Goal: Browse casually

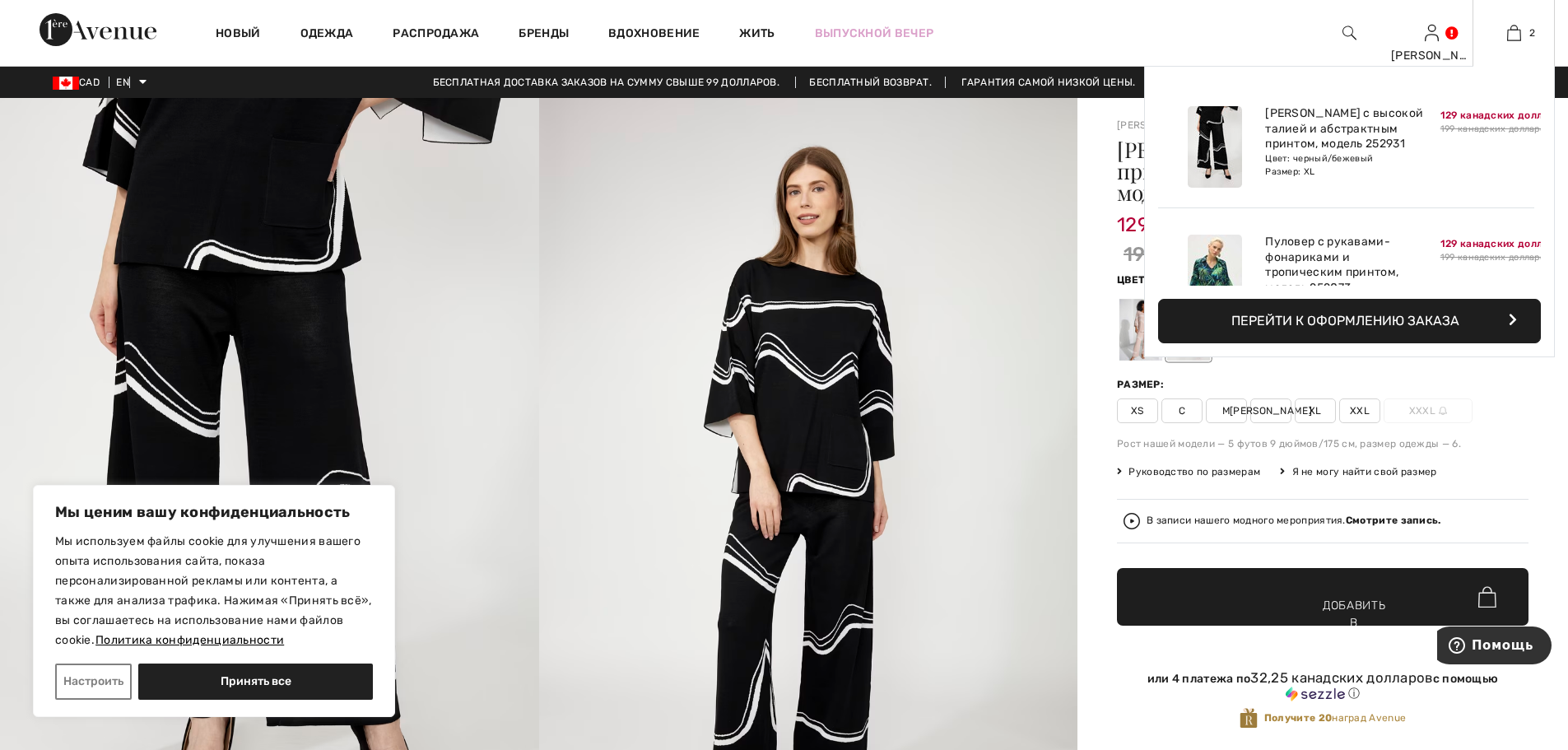
click at [1214, 262] on img at bounding box center [1214, 274] width 54 height 81
click at [1214, 252] on img at bounding box center [1214, 274] width 54 height 81
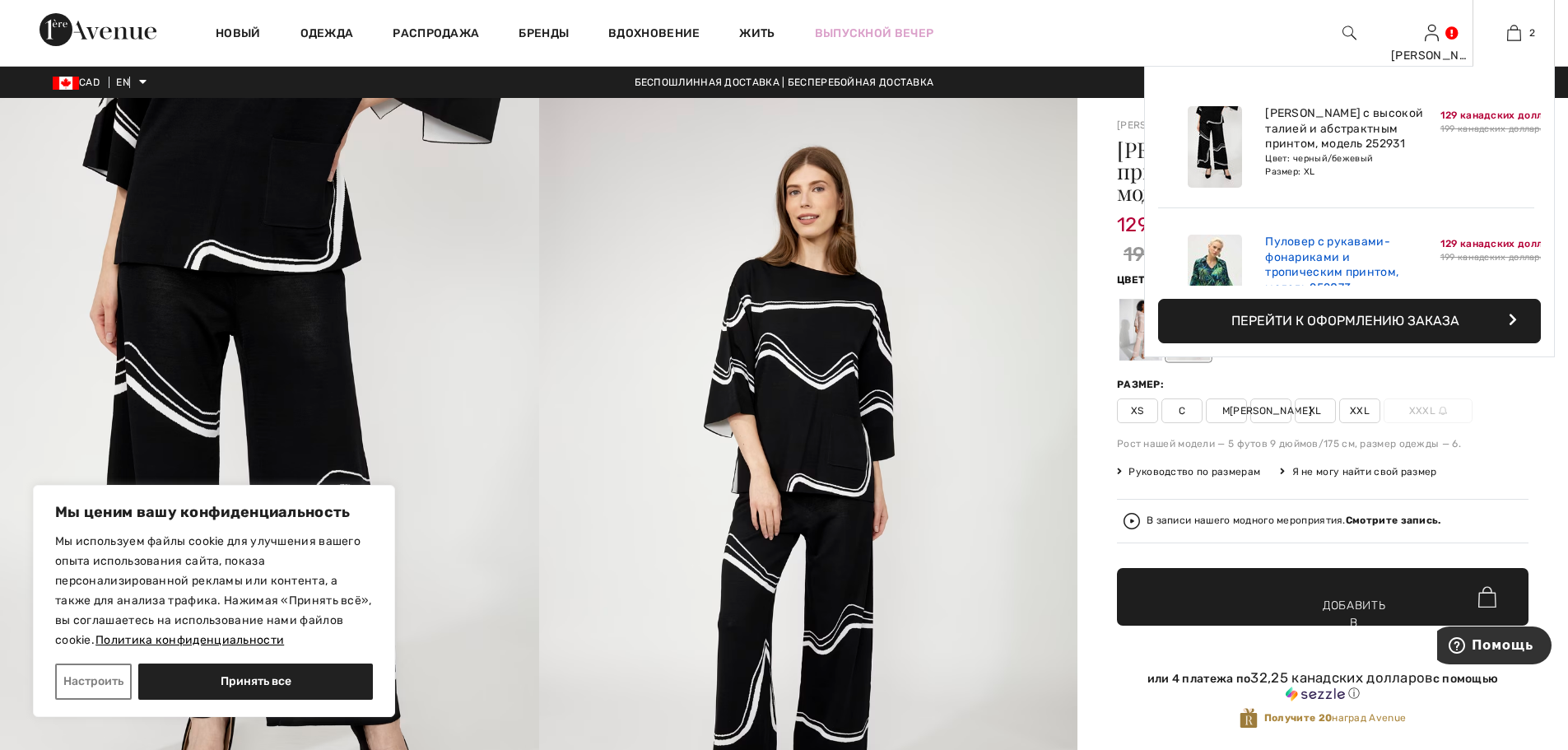
click at [1288, 244] on font "Пуловер с рукавами-фонариками и тропическим принтом, модель 252073" at bounding box center [1331, 264] width 133 height 60
click at [1289, 244] on font "Пуловер с рукавами-фонариками и тропическим принтом, модель 252073" at bounding box center [1331, 264] width 133 height 60
click at [1427, 181] on div "Брюки с высокой талией и абстрактным принтом, модель 252931 Цвет: черный/бежевы…" at bounding box center [1346, 146] width 175 height 94
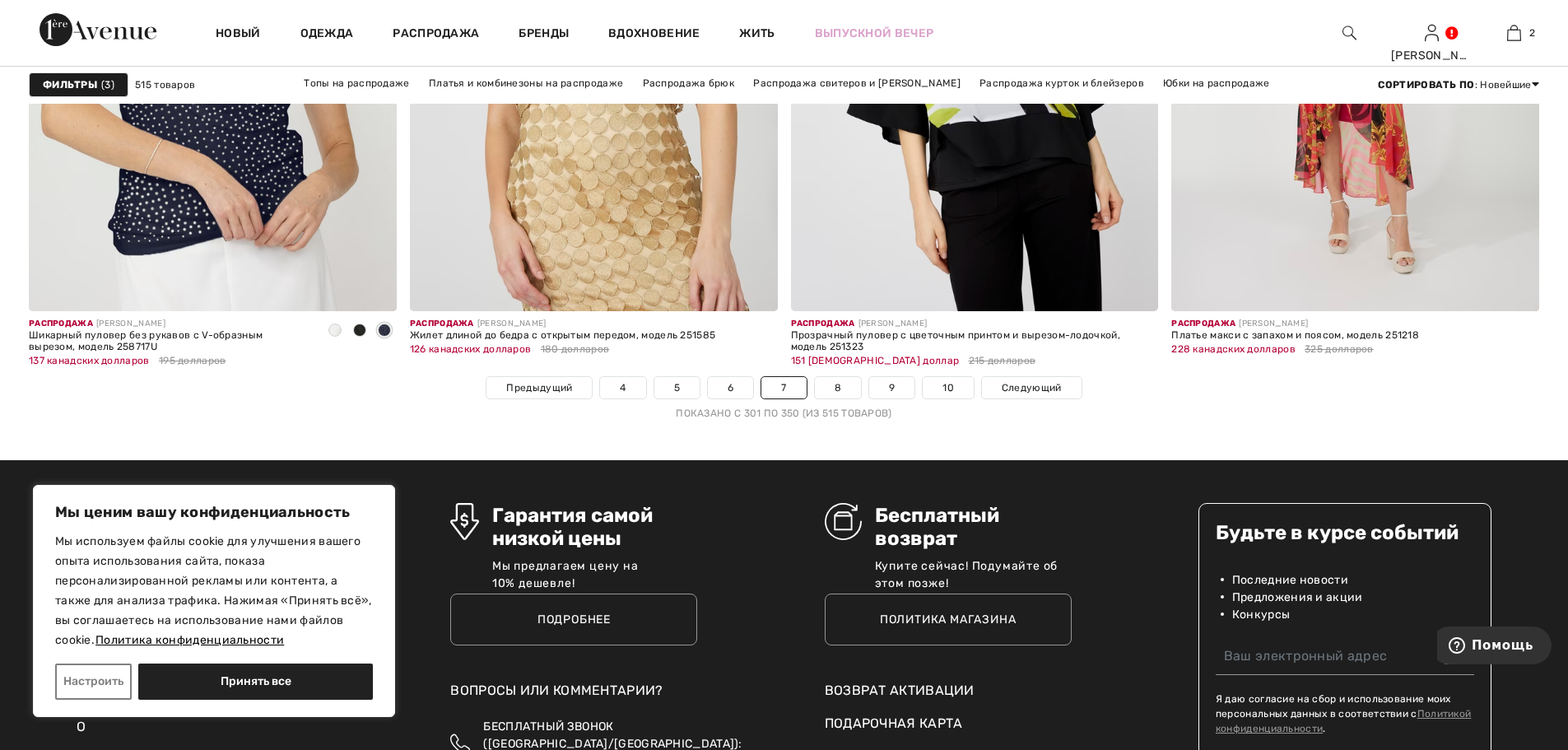
scroll to position [9382, 0]
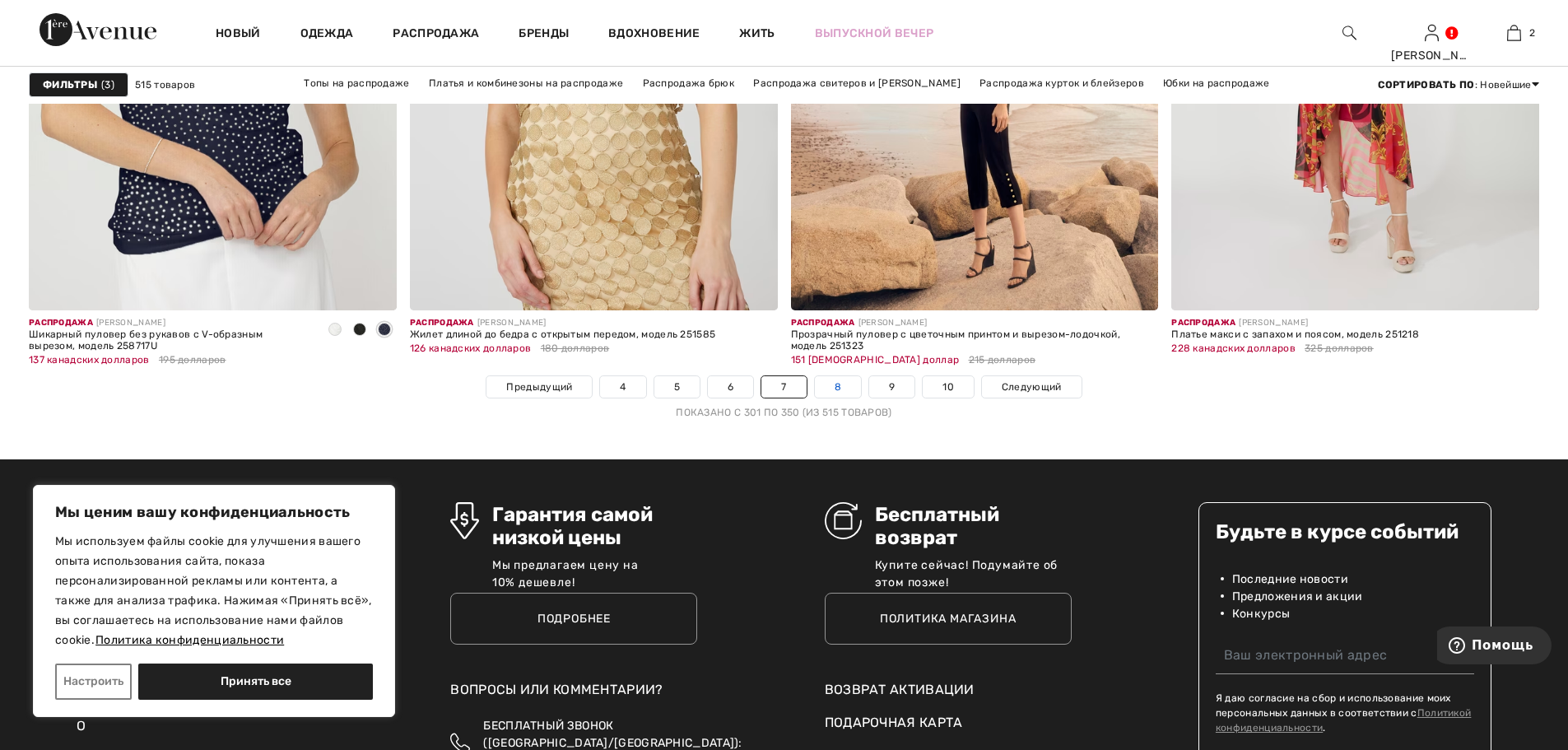
click at [841, 387] on link "8" at bounding box center [837, 386] width 46 height 21
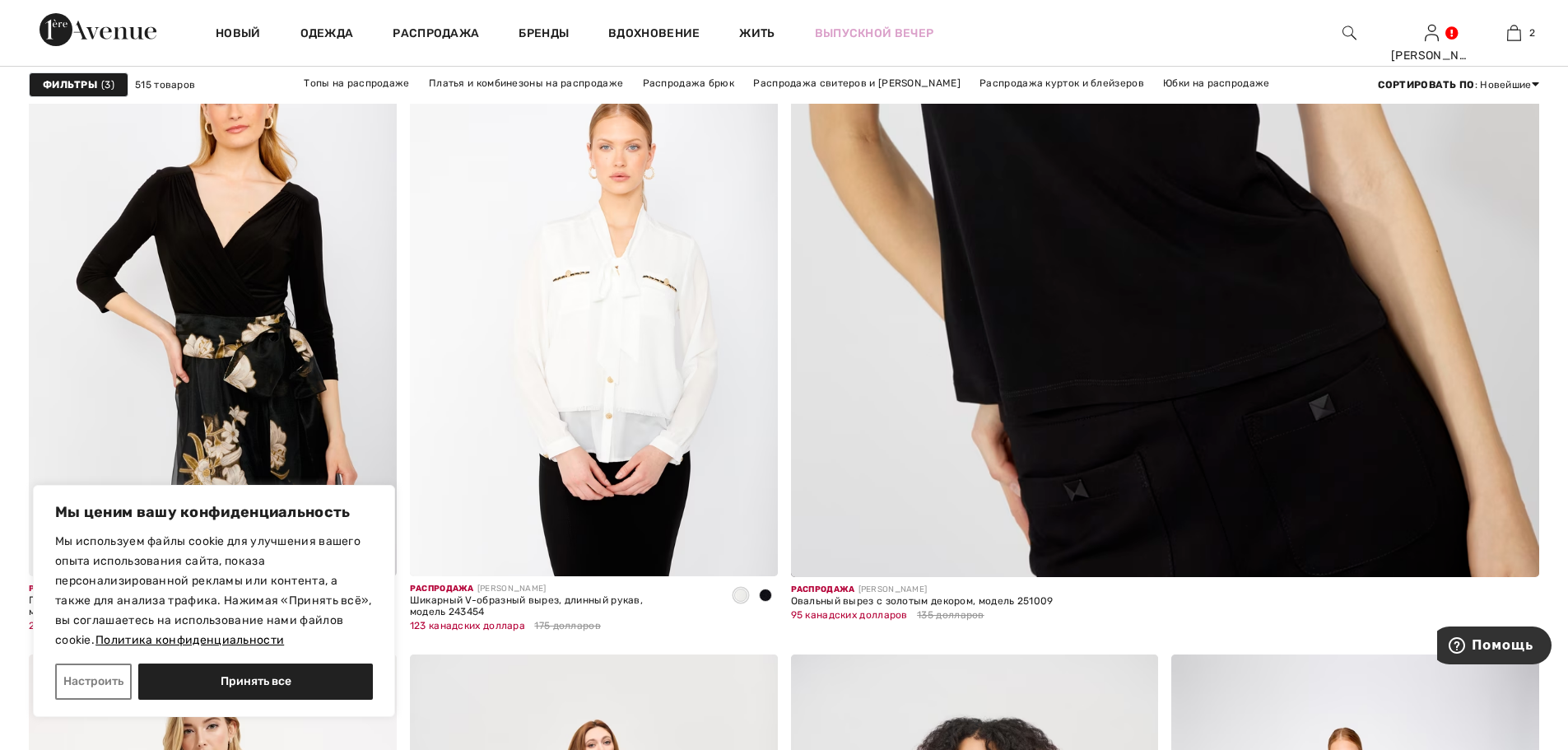
scroll to position [823, 0]
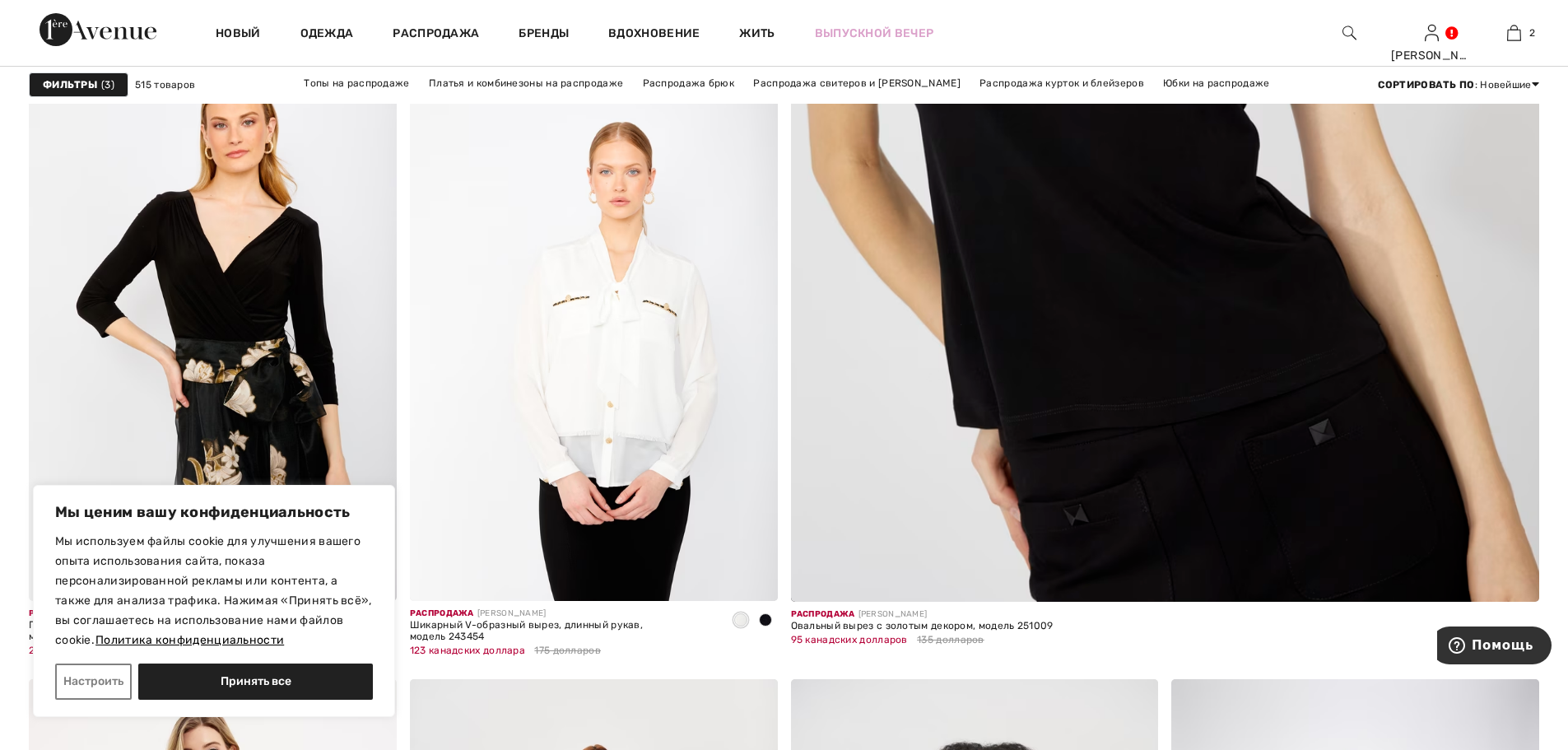
click at [229, 337] on img at bounding box center [213, 325] width 368 height 551
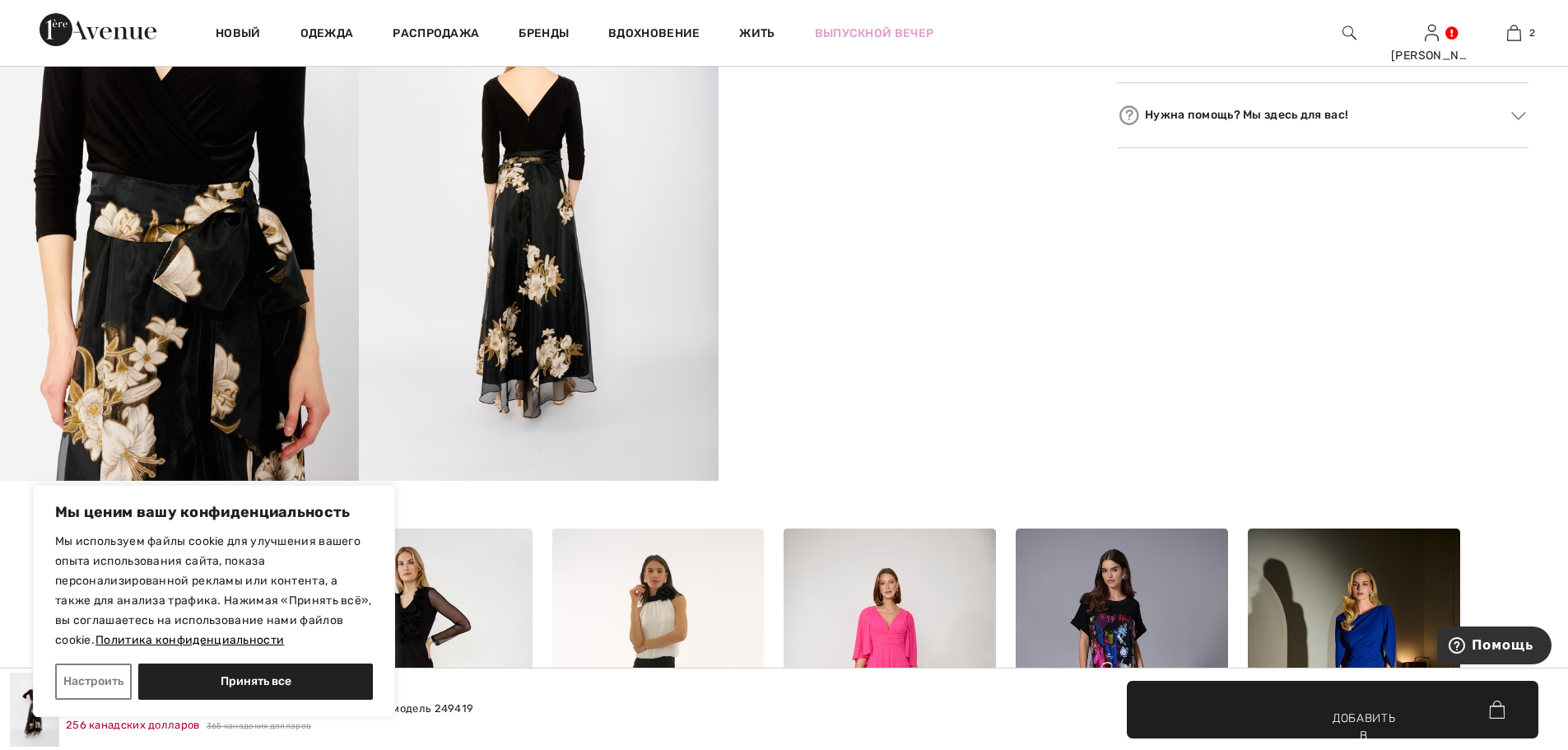
scroll to position [988, 0]
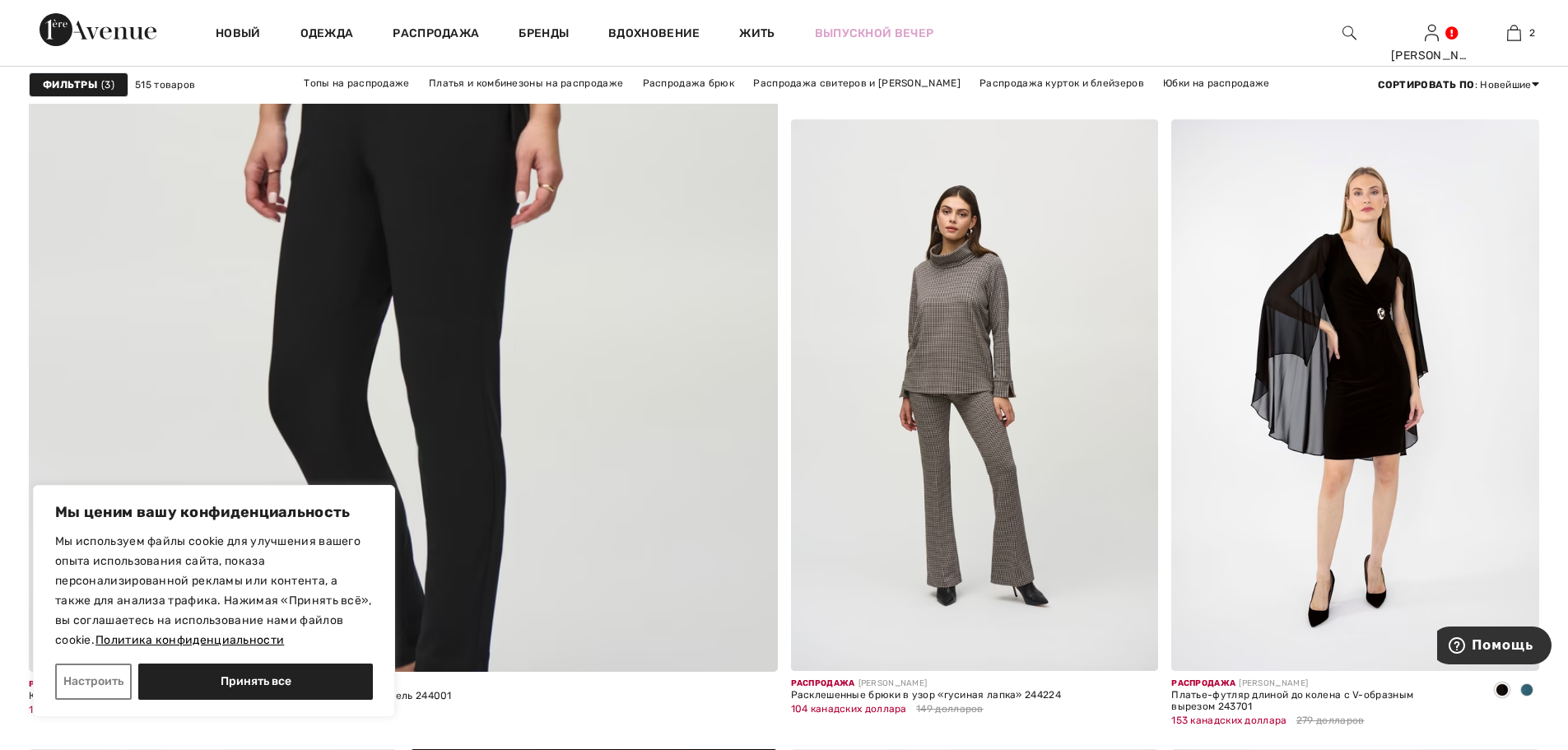
scroll to position [5678, 0]
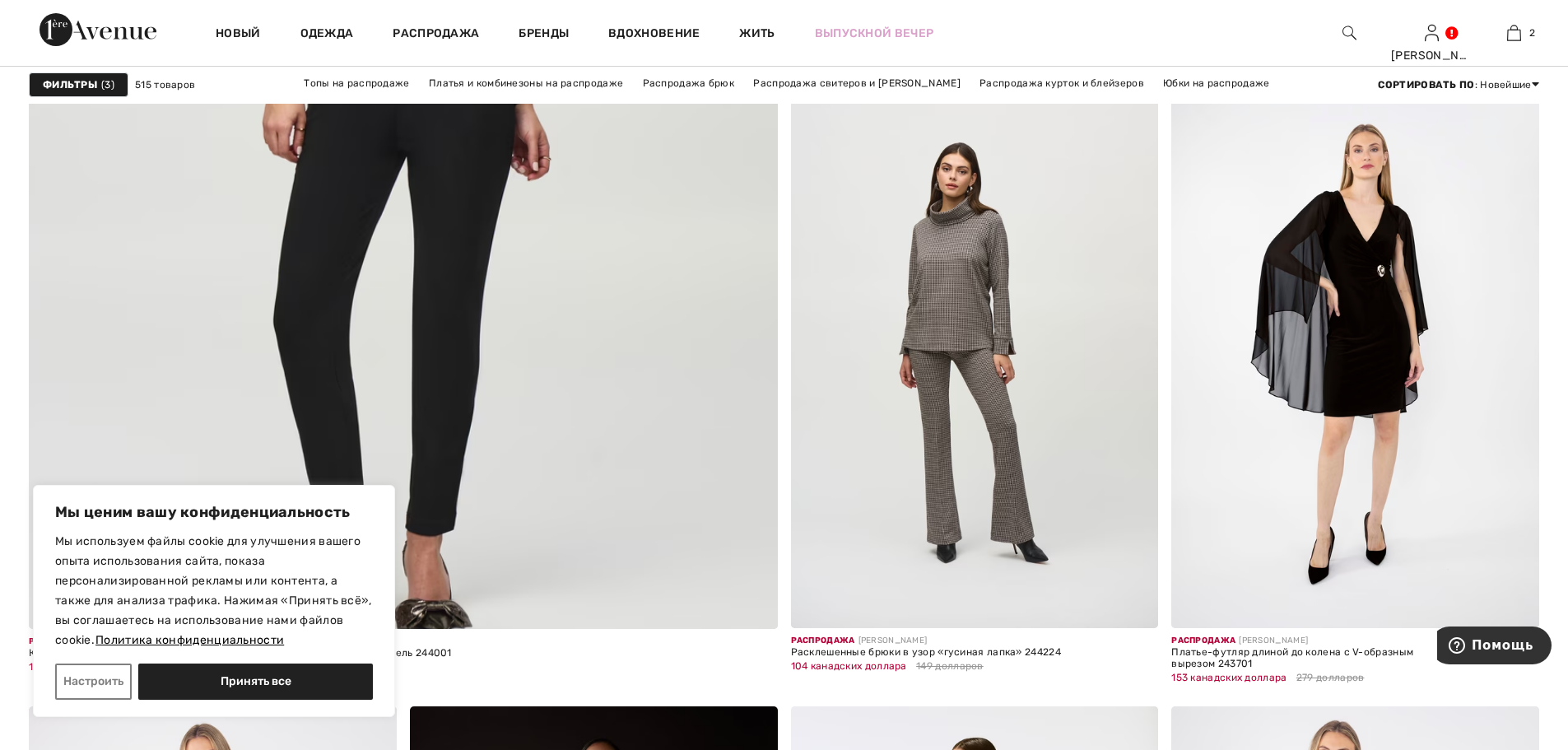
click at [157, 640] on font "Политика конфиденциальности" at bounding box center [189, 639] width 188 height 14
click at [66, 688] on button "Настроить" at bounding box center [93, 681] width 76 height 36
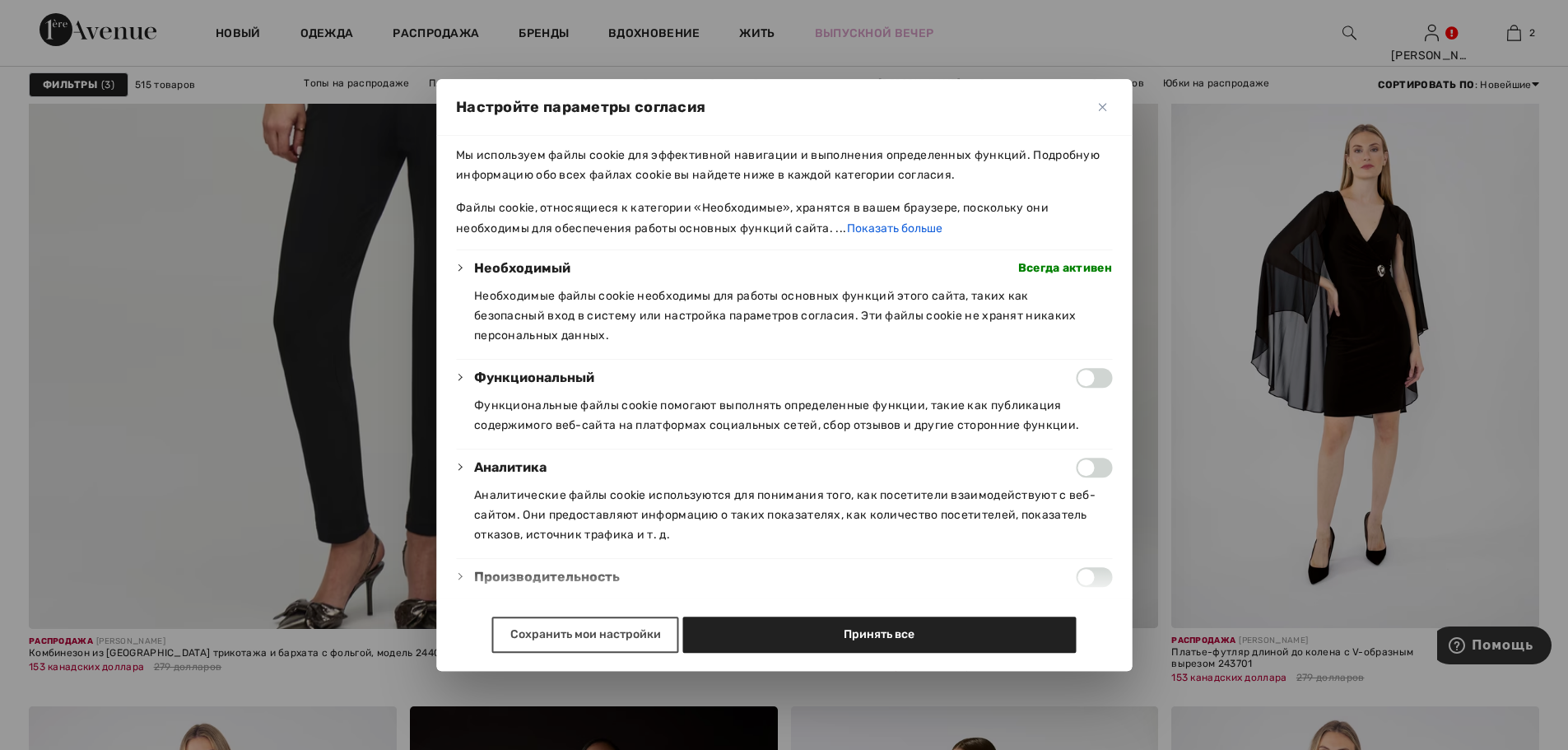
click at [577, 637] on font "Сохранить мои настройки" at bounding box center [585, 633] width 150 height 14
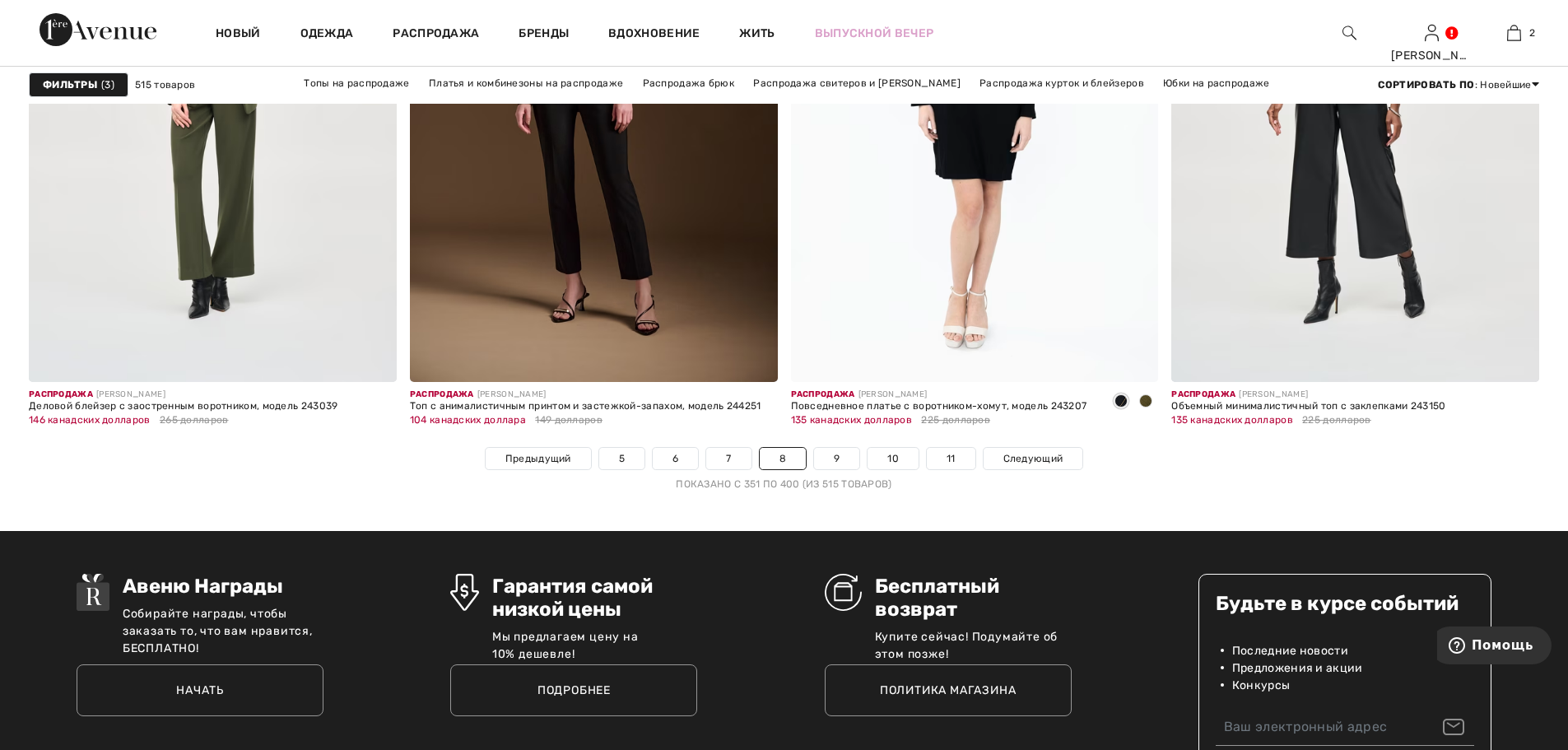
scroll to position [9299, 0]
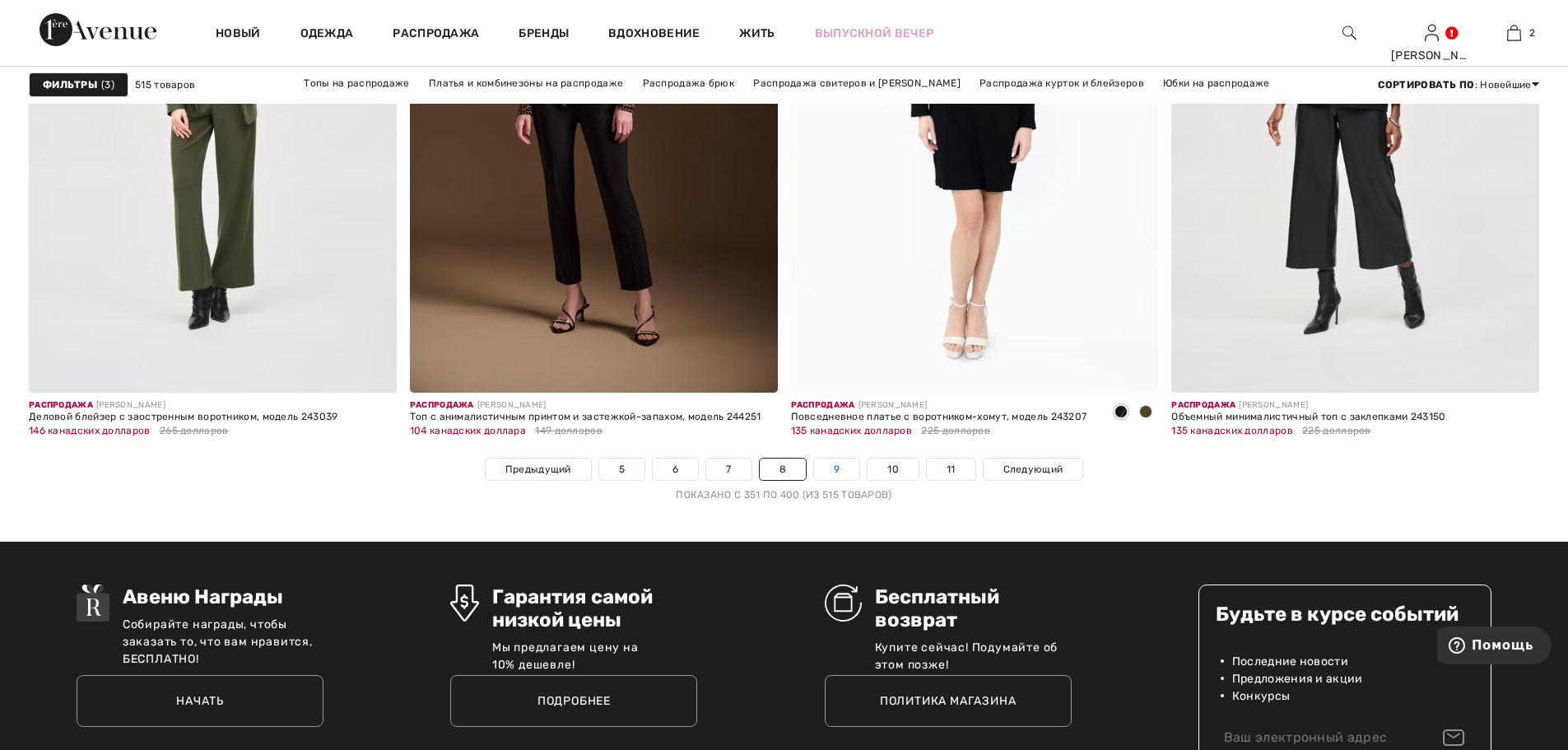
click at [848, 471] on link "9" at bounding box center [836, 468] width 46 height 21
click at [833, 470] on link "9" at bounding box center [836, 468] width 46 height 21
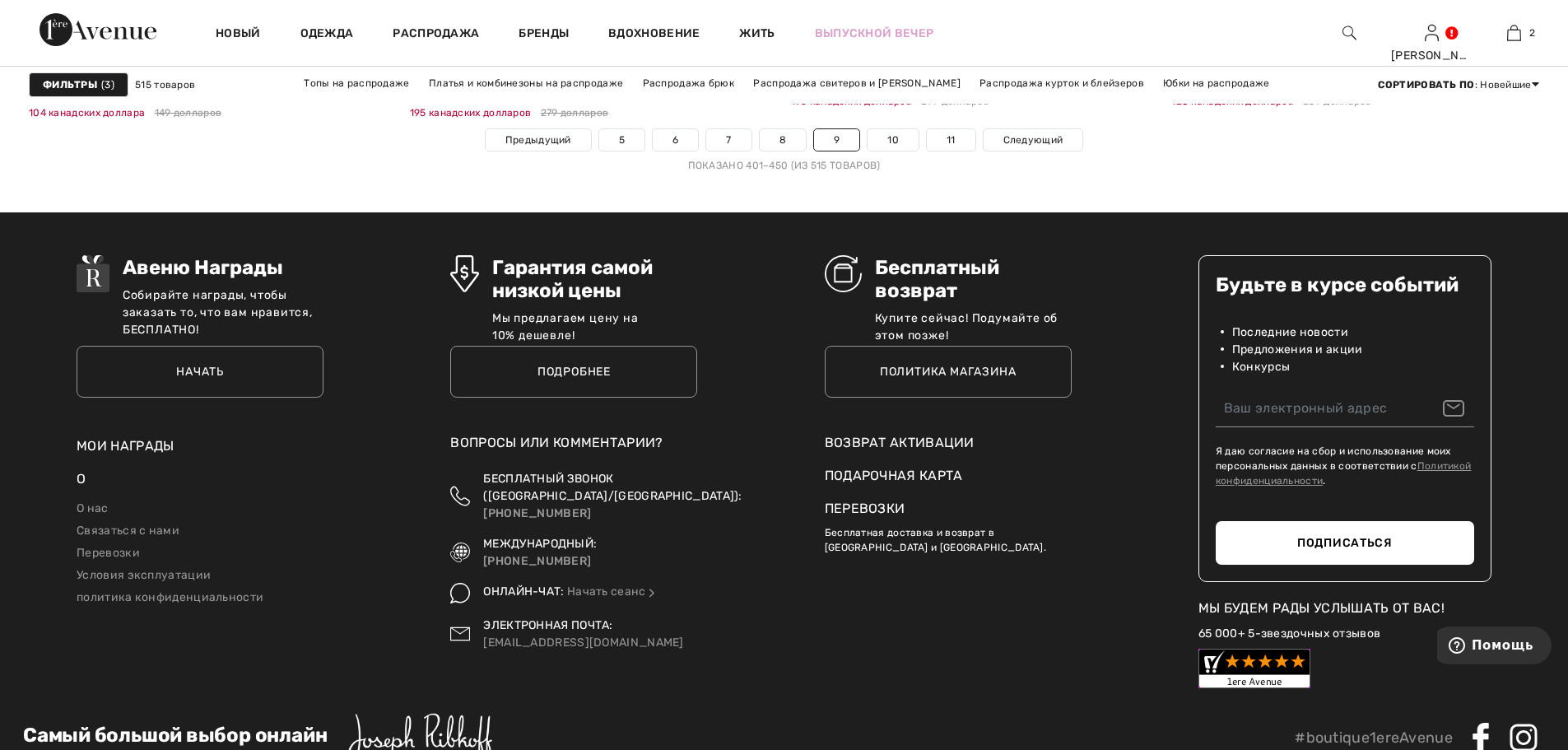
scroll to position [9464, 0]
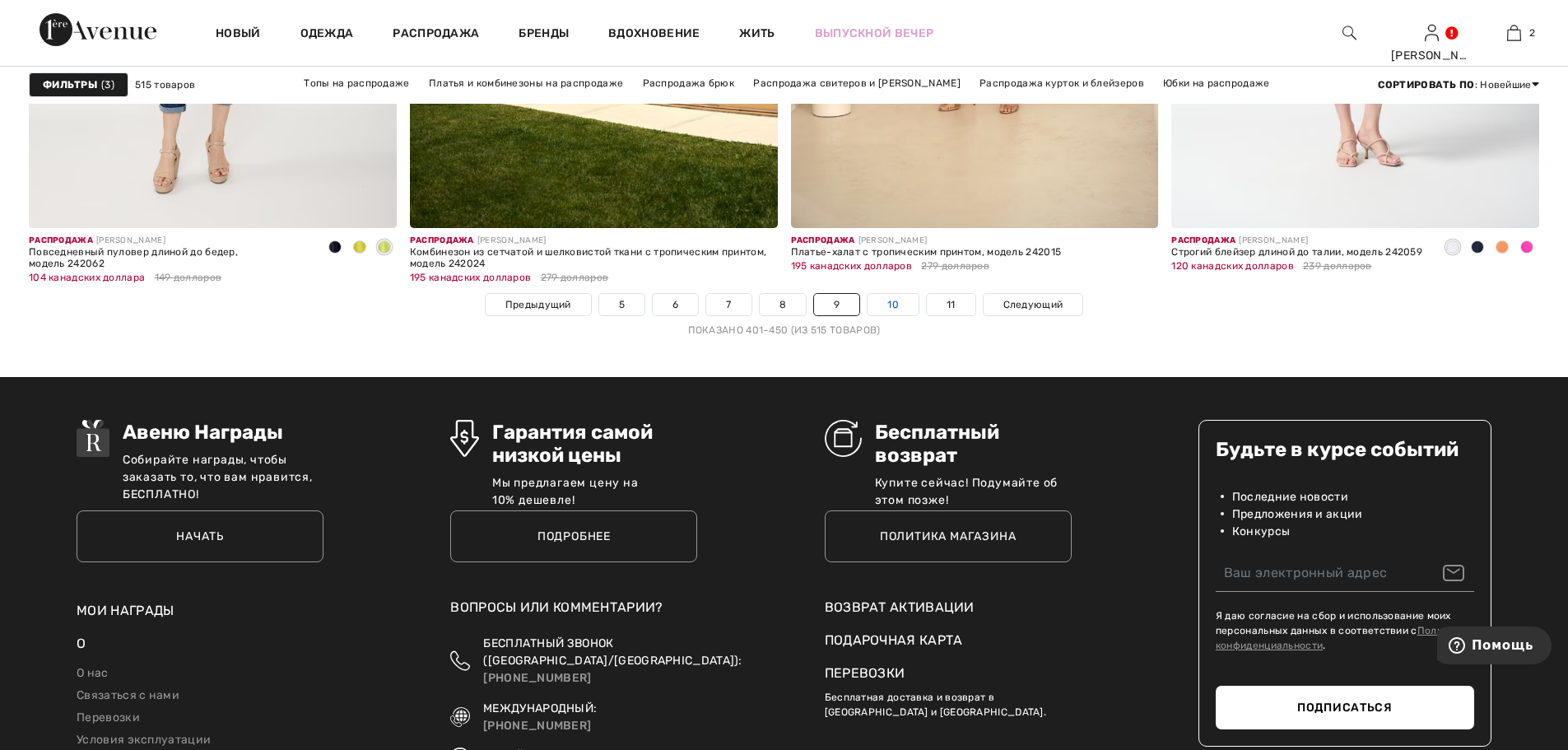
click at [899, 304] on link "10" at bounding box center [893, 304] width 51 height 21
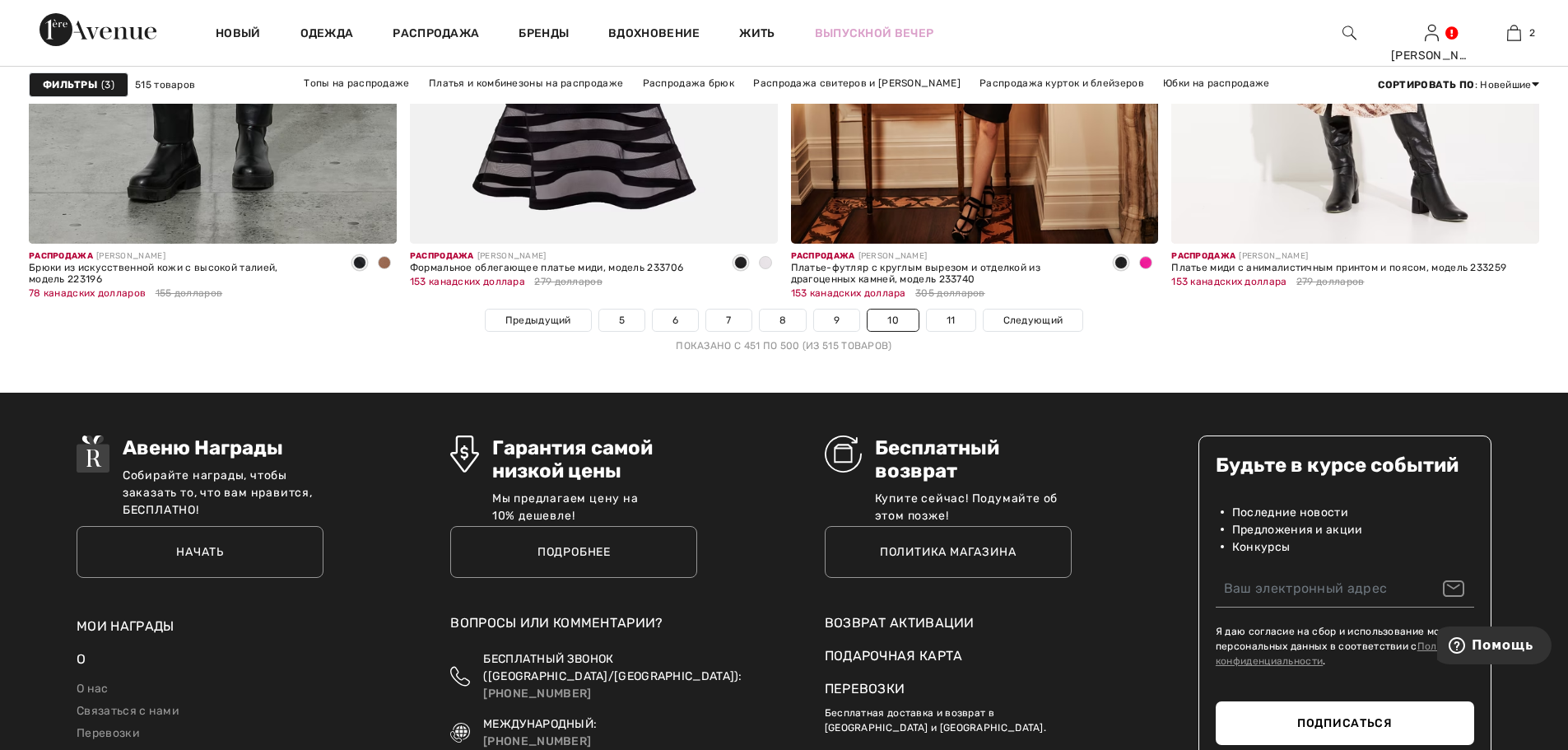
scroll to position [9546, 0]
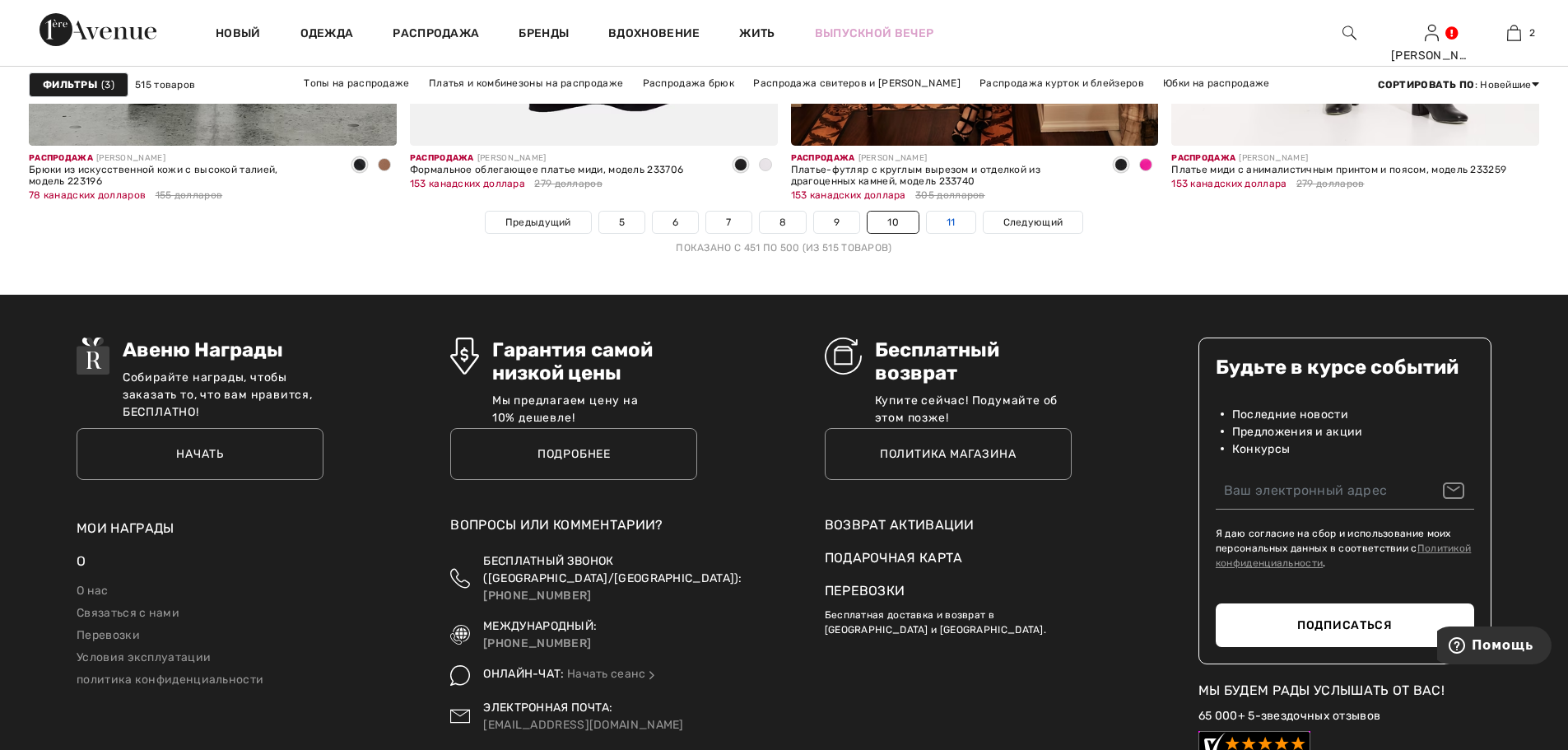
click at [953, 229] on link "11" at bounding box center [951, 222] width 49 height 21
